Goal: Task Accomplishment & Management: Use online tool/utility

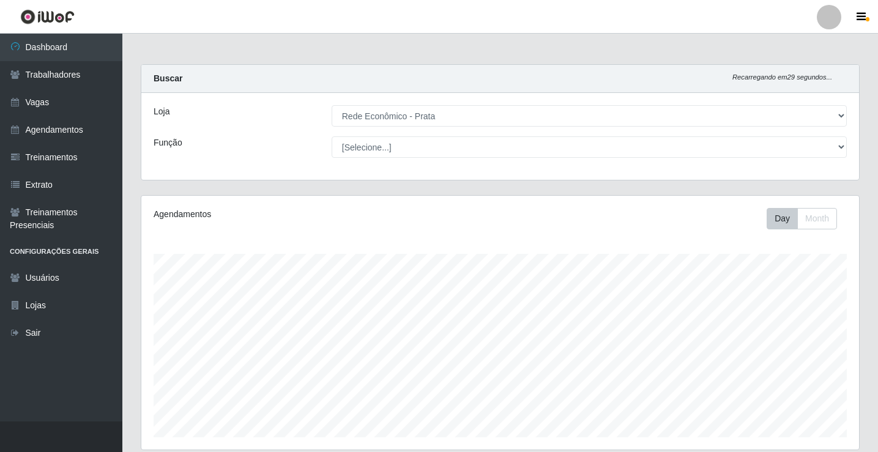
select select "192"
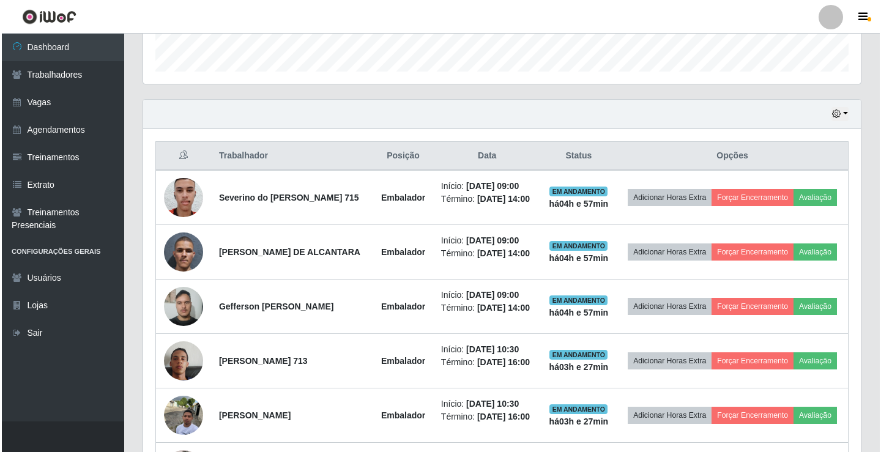
scroll to position [387, 0]
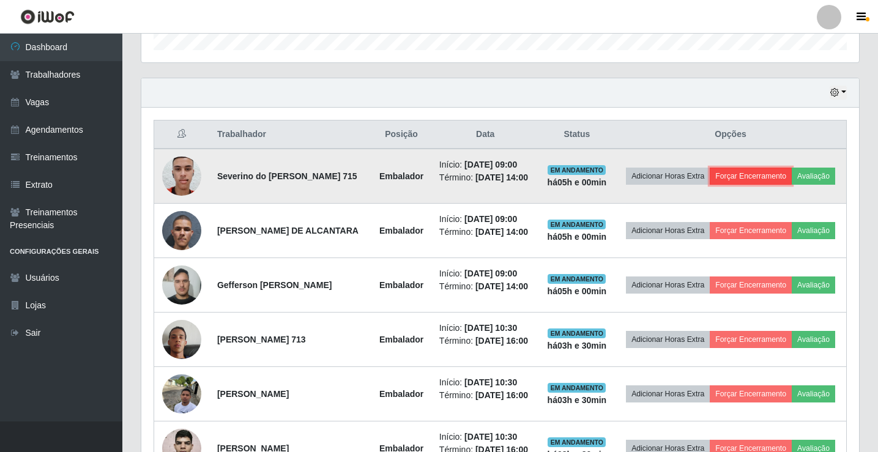
click at [769, 171] on button "Forçar Encerramento" at bounding box center [751, 176] width 82 height 17
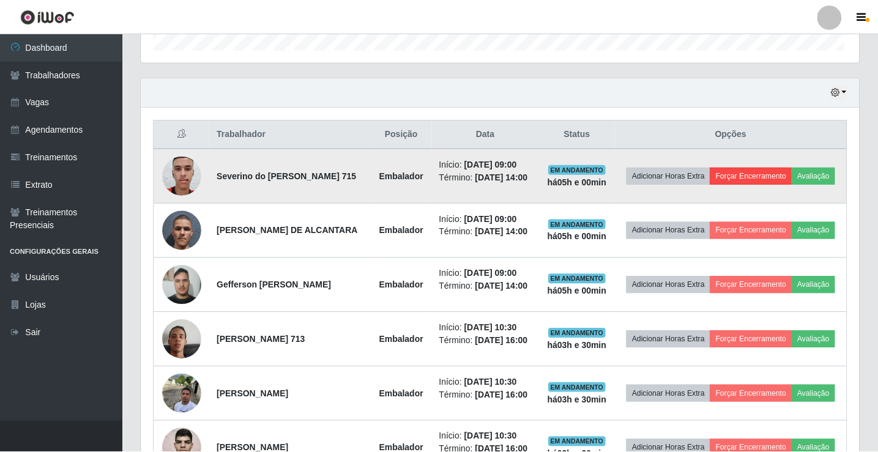
scroll to position [254, 712]
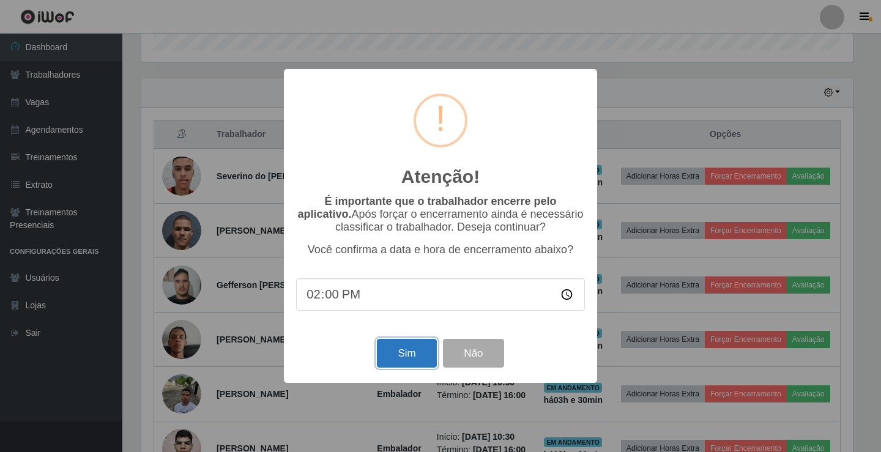
click at [409, 356] on button "Sim" at bounding box center [406, 353] width 59 height 29
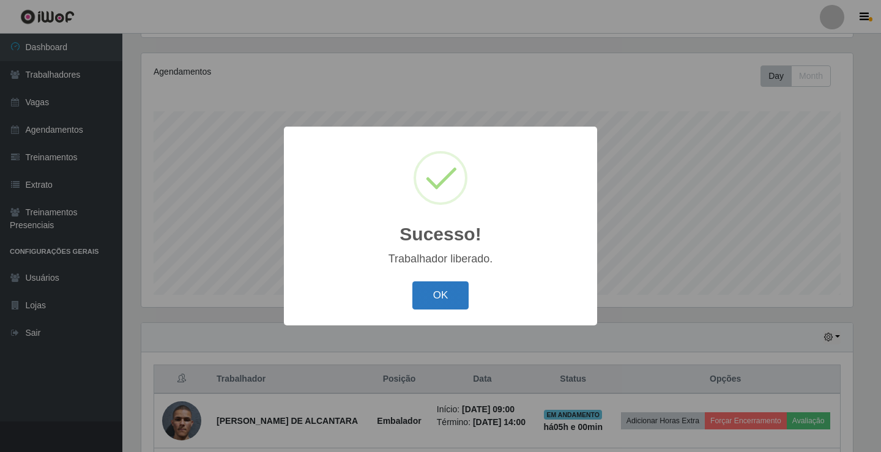
click at [437, 294] on button "OK" at bounding box center [441, 296] width 57 height 29
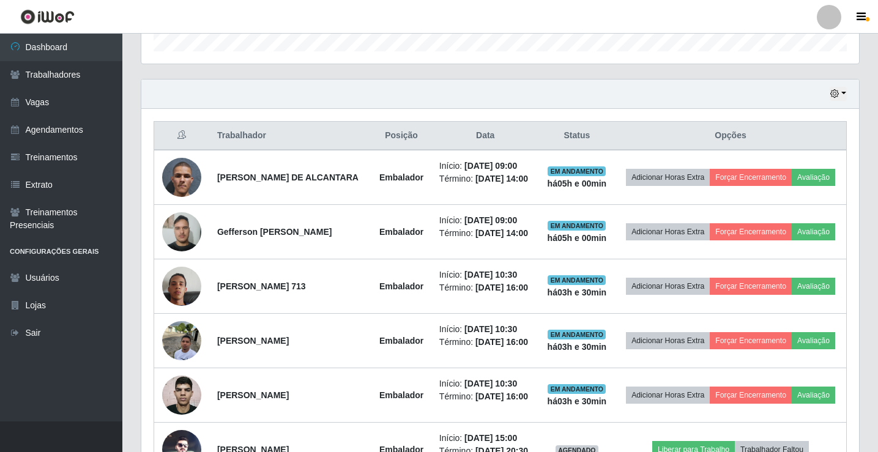
scroll to position [387, 0]
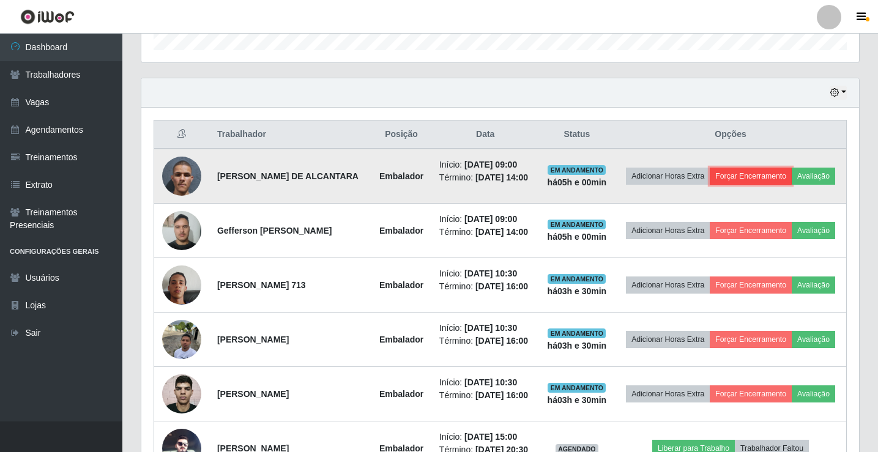
click at [776, 174] on button "Forçar Encerramento" at bounding box center [751, 176] width 82 height 17
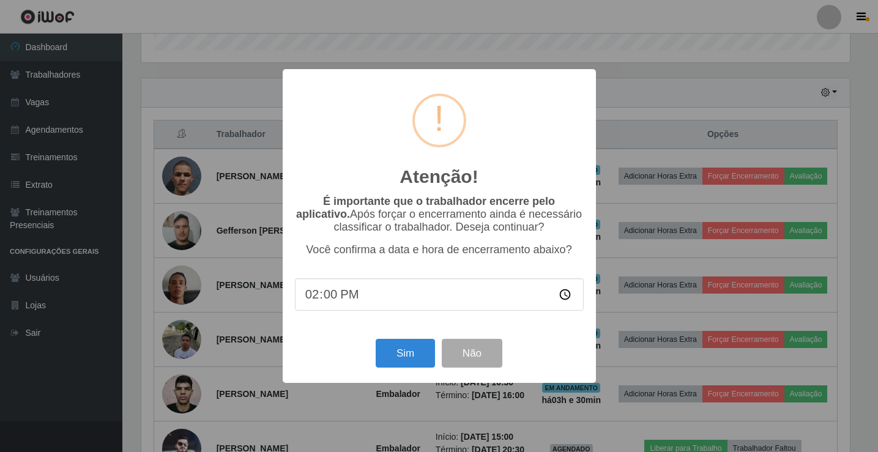
scroll to position [254, 712]
click at [404, 352] on button "Sim" at bounding box center [406, 353] width 59 height 29
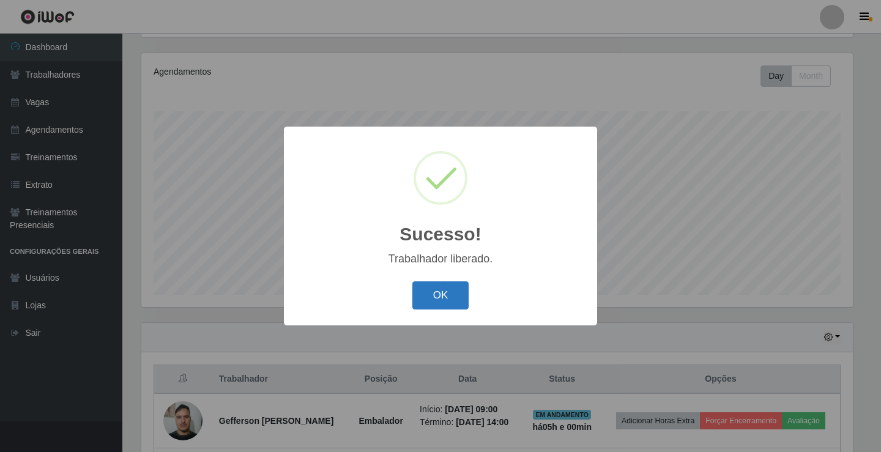
click at [447, 286] on button "OK" at bounding box center [441, 296] width 57 height 29
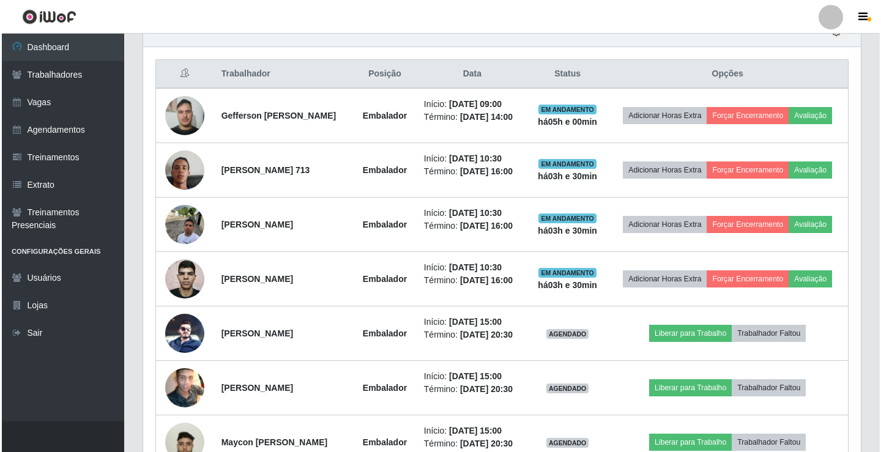
scroll to position [449, 0]
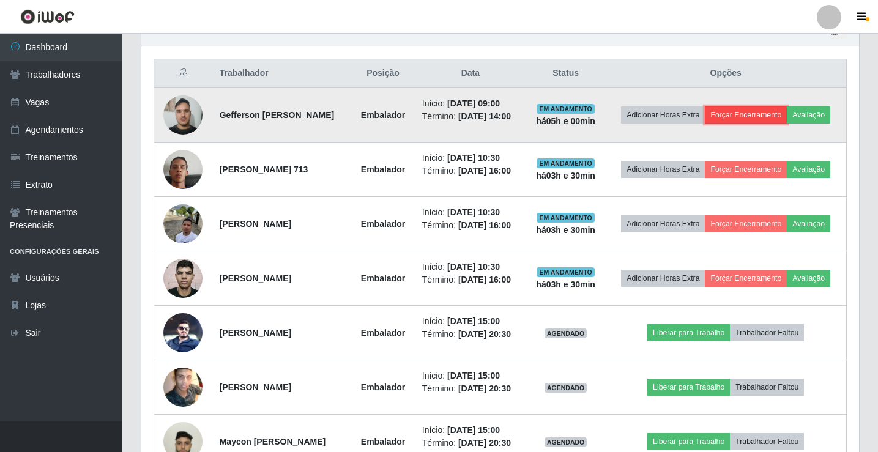
click at [755, 111] on button "Forçar Encerramento" at bounding box center [746, 115] width 82 height 17
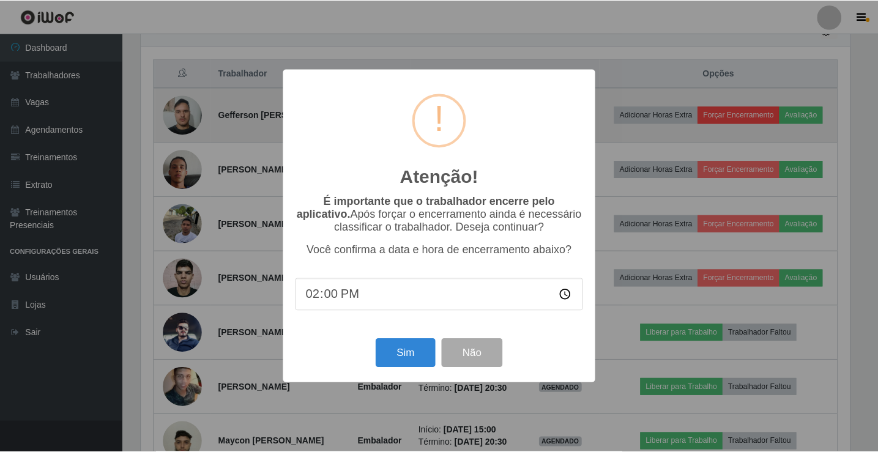
scroll to position [254, 712]
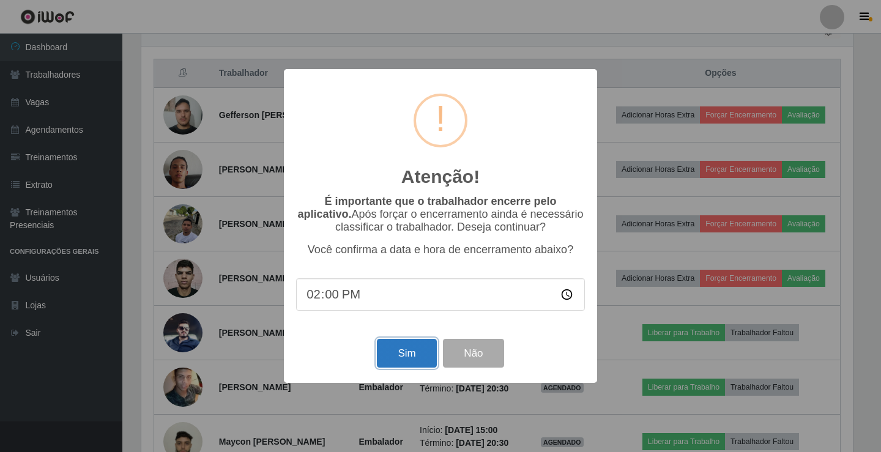
click at [395, 353] on button "Sim" at bounding box center [406, 353] width 59 height 29
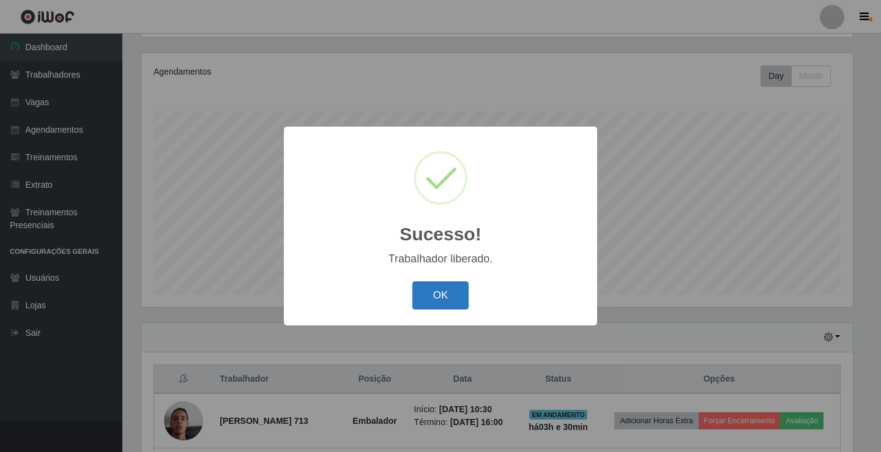
click at [447, 293] on button "OK" at bounding box center [441, 296] width 57 height 29
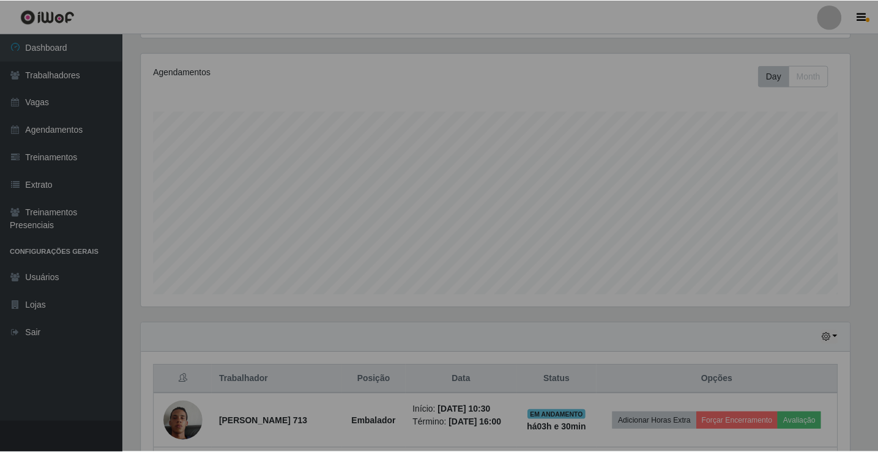
scroll to position [254, 718]
